Goal: Information Seeking & Learning: Learn about a topic

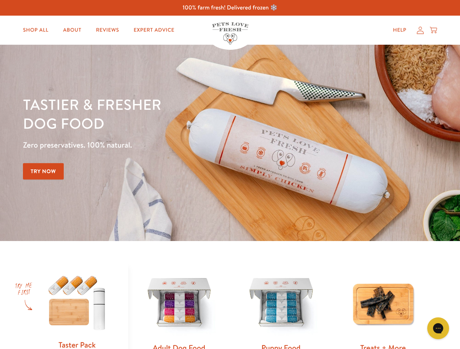
click at [230, 175] on div "Tastier & fresher dog food Zero preservatives. 100% natural. Try Now" at bounding box center [161, 143] width 276 height 96
click at [438, 329] on icon "Gorgias live chat" at bounding box center [437, 328] width 7 height 7
